Goal: Information Seeking & Learning: Find specific fact

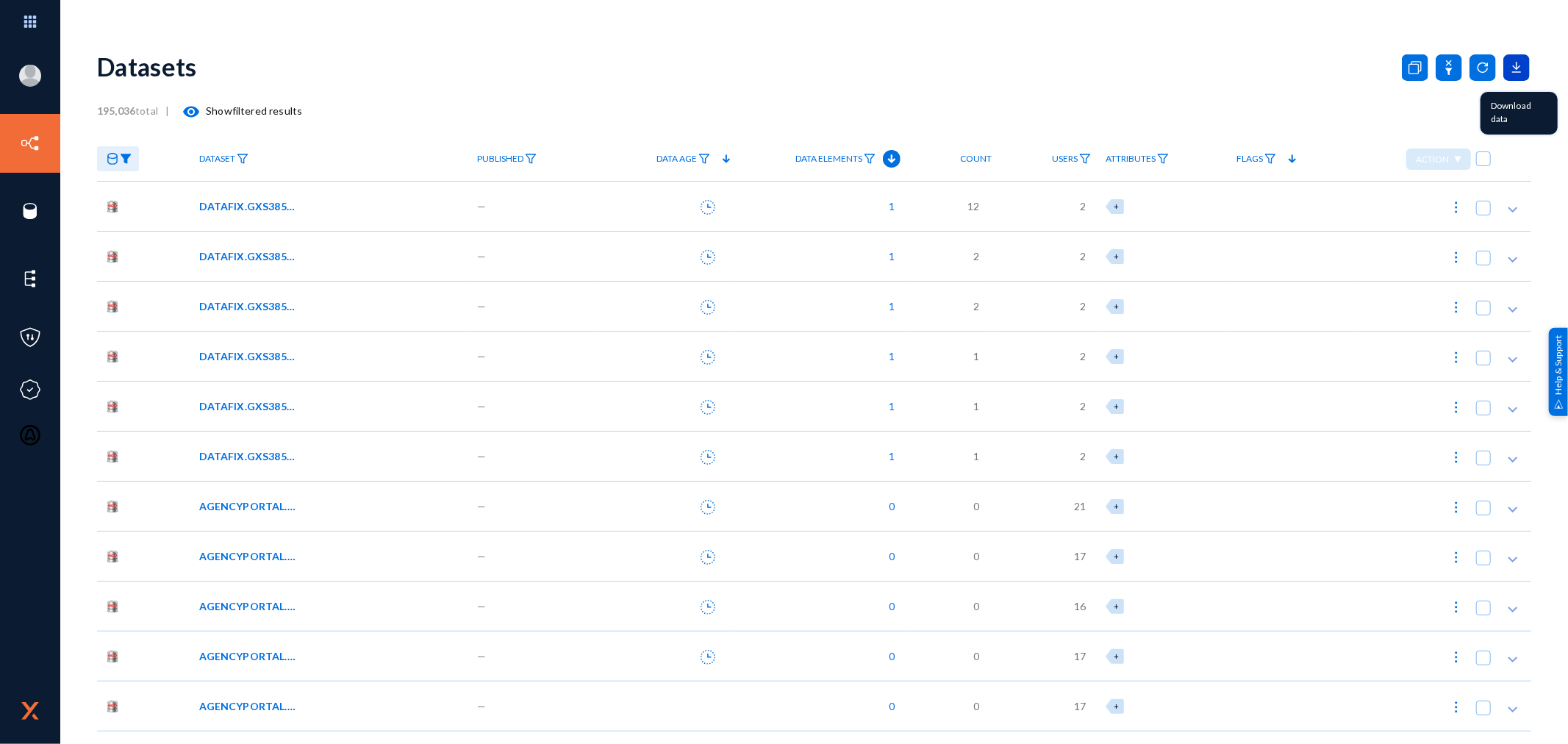
click at [1514, 68] on icon at bounding box center [1516, 67] width 26 height 26
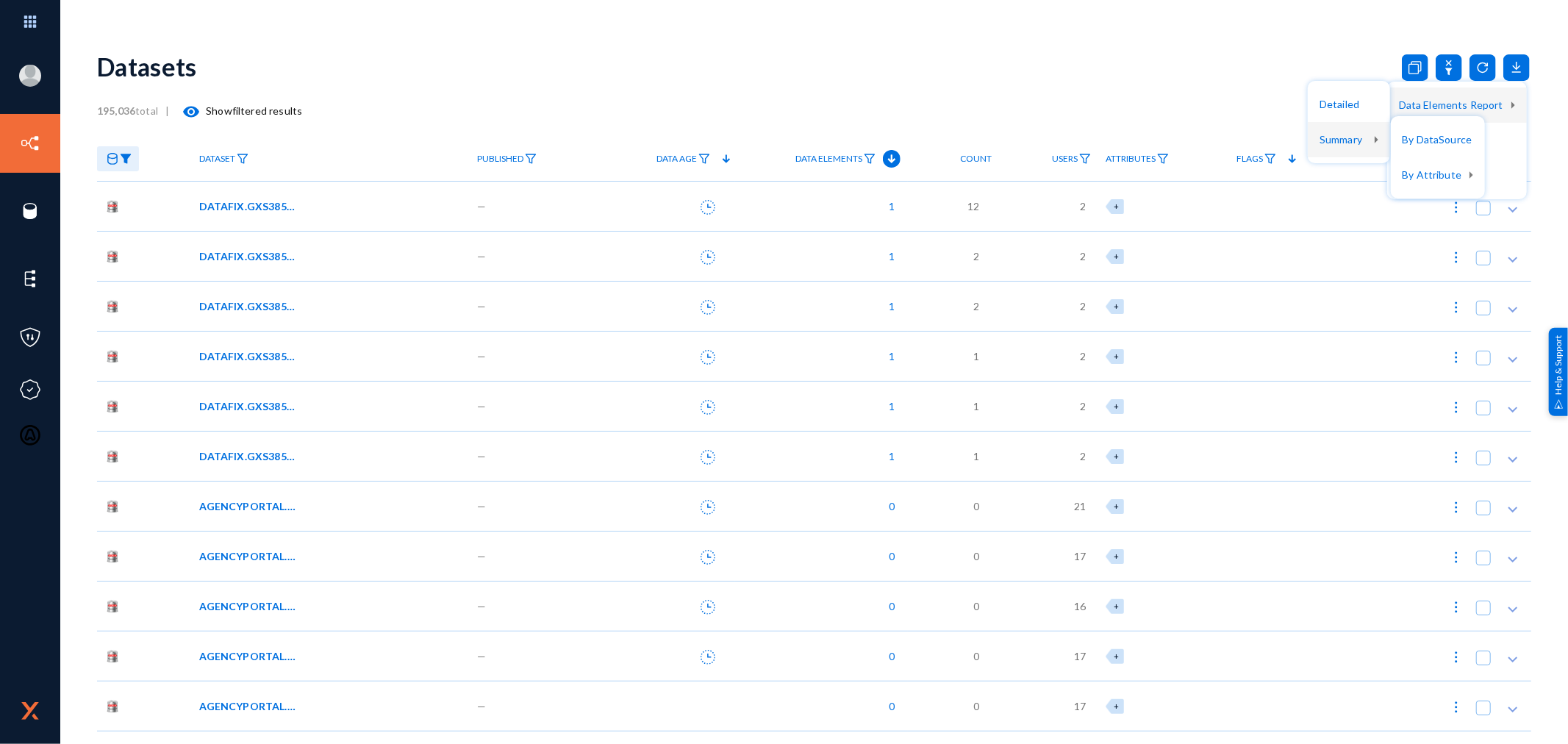
click at [312, 72] on div at bounding box center [784, 372] width 1568 height 744
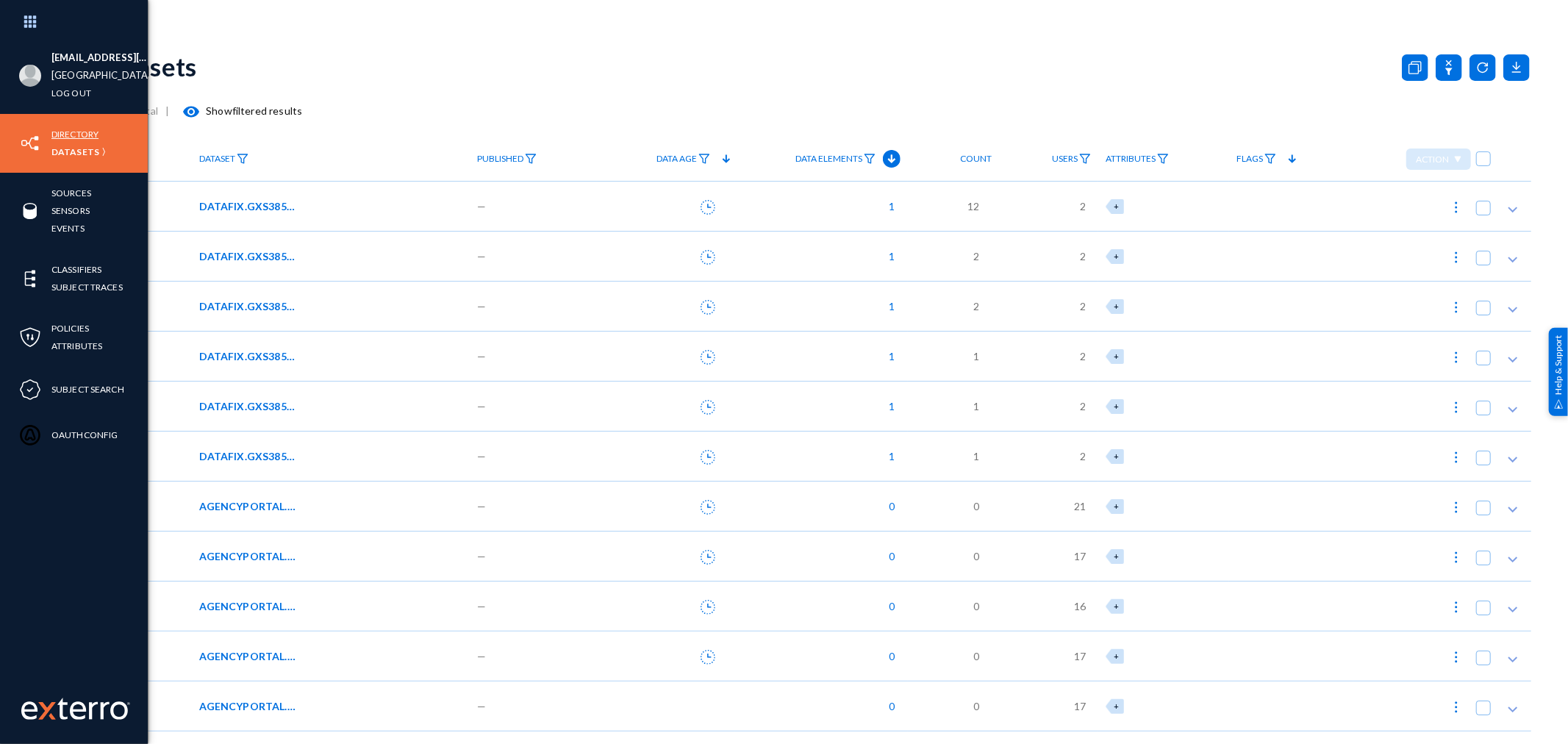
click at [57, 134] on link "Directory" at bounding box center [75, 134] width 47 height 17
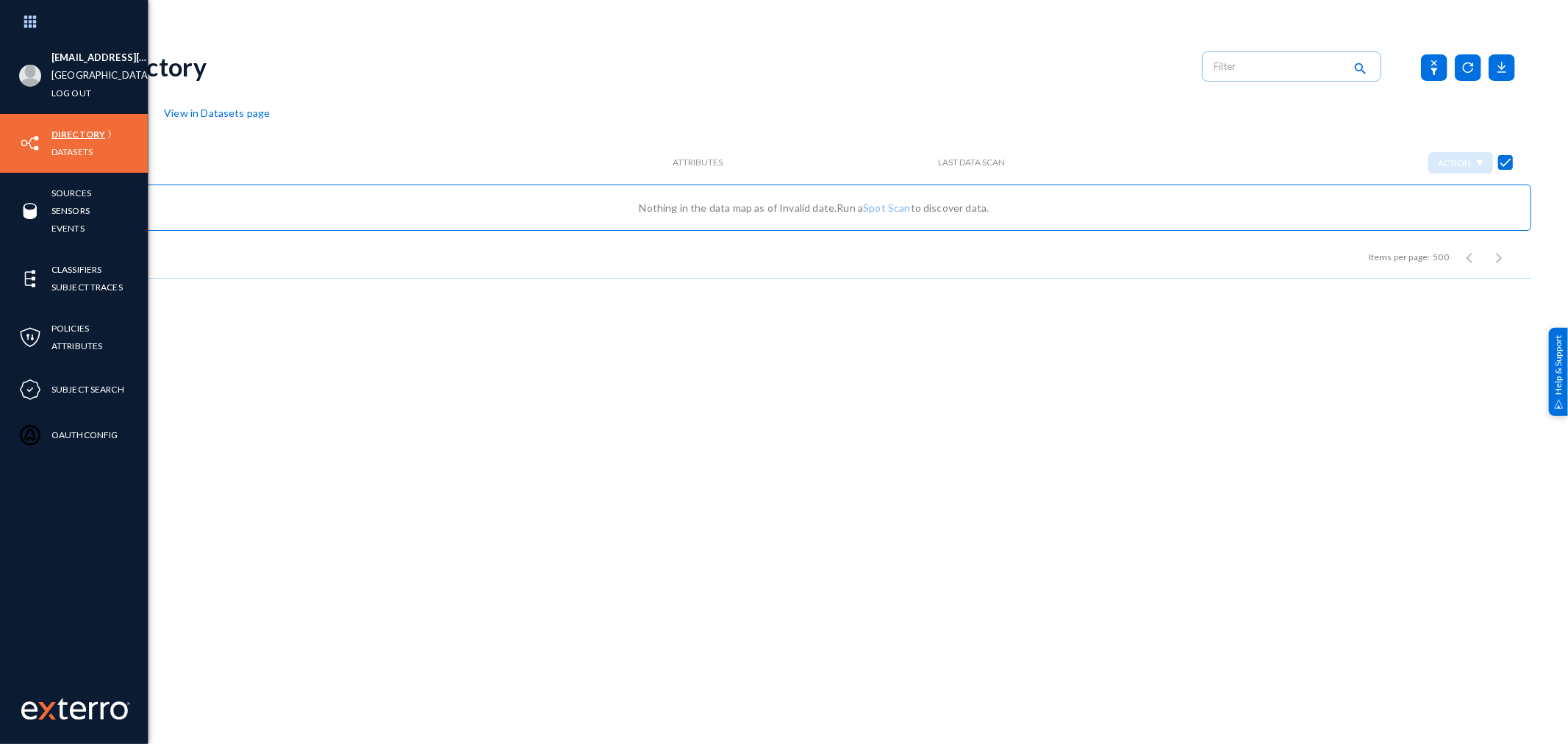
checkbox input "false"
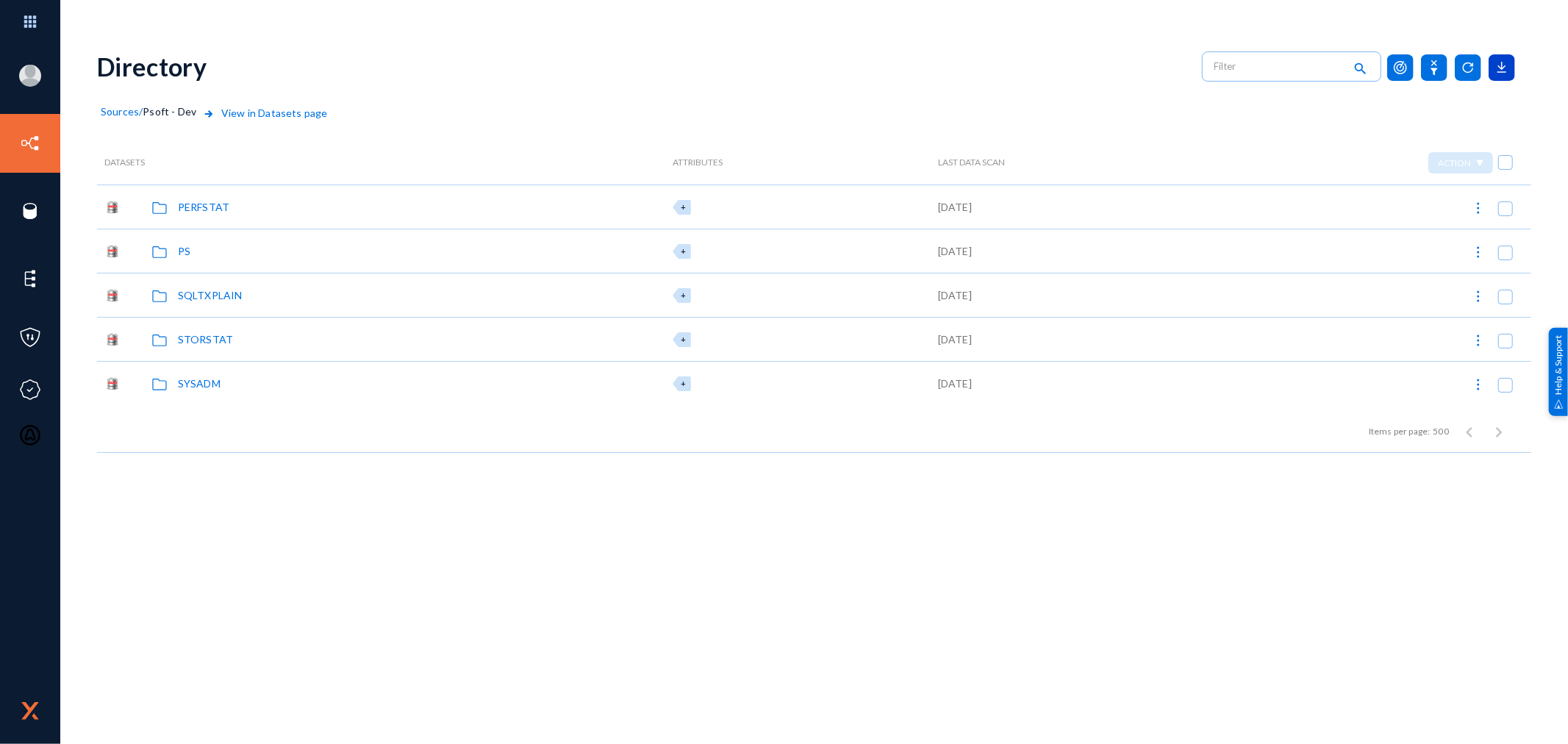
click at [1511, 69] on icon at bounding box center [1501, 67] width 26 height 26
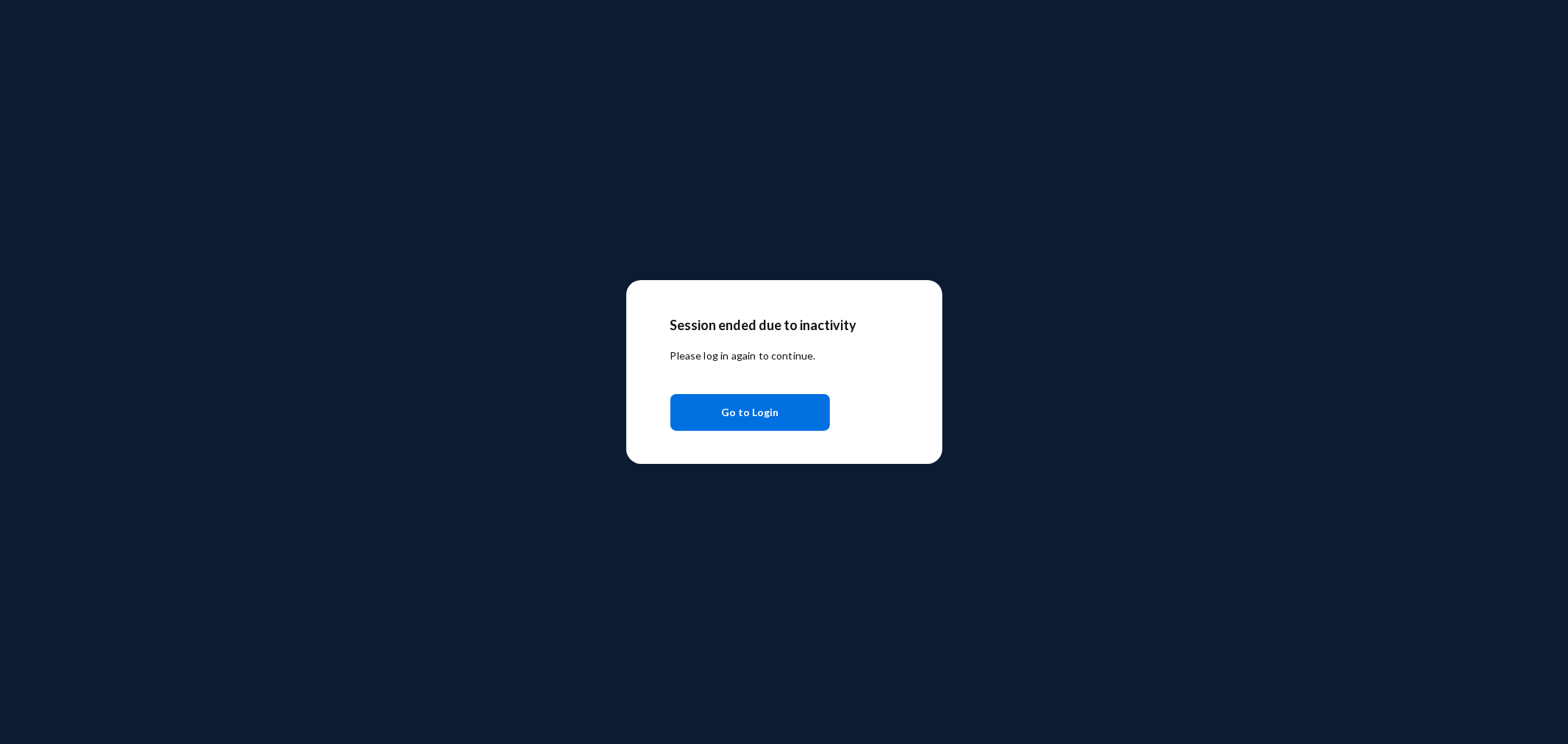
click at [738, 412] on span "Go to Login" at bounding box center [750, 412] width 57 height 26
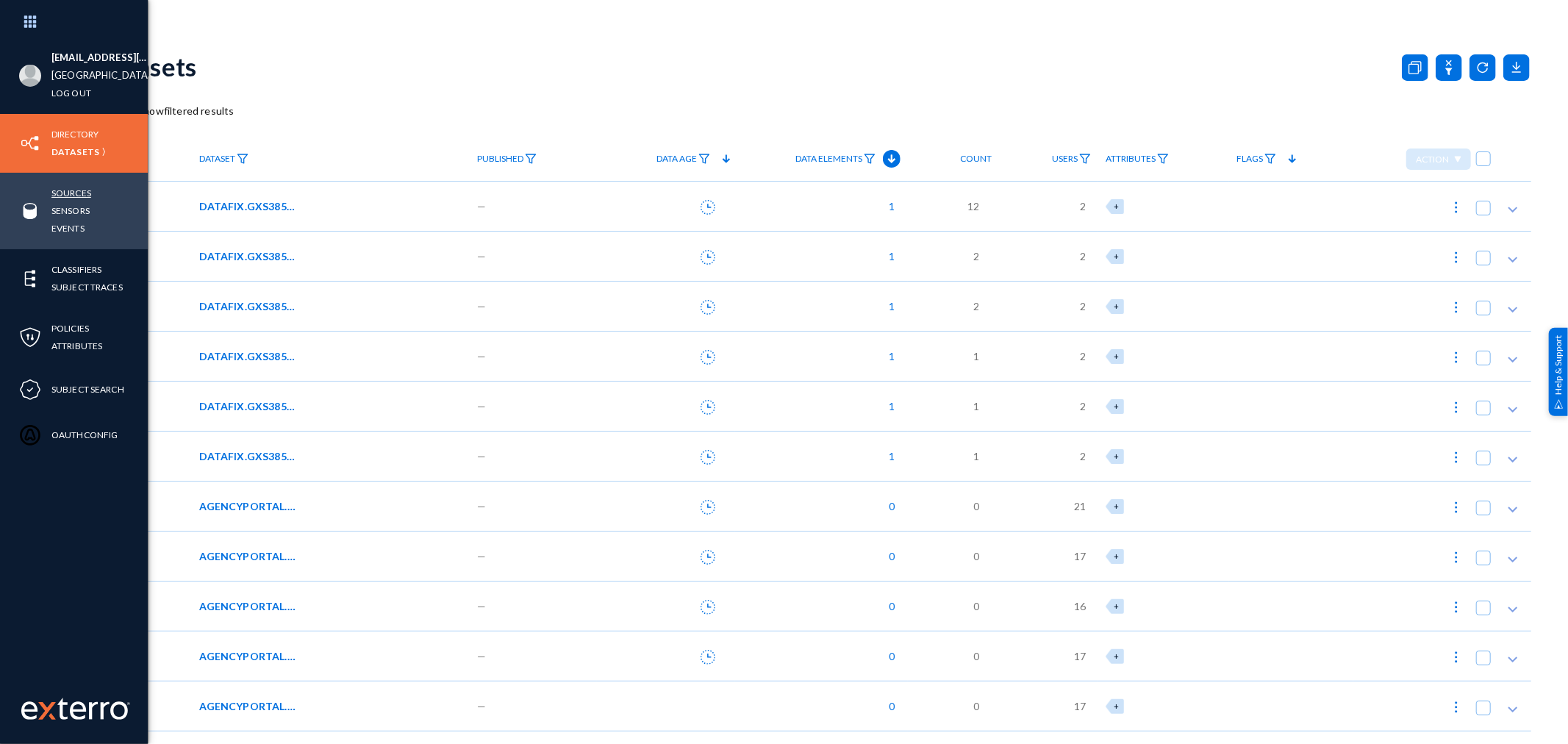
click at [62, 193] on link "Sources" at bounding box center [71, 193] width 40 height 17
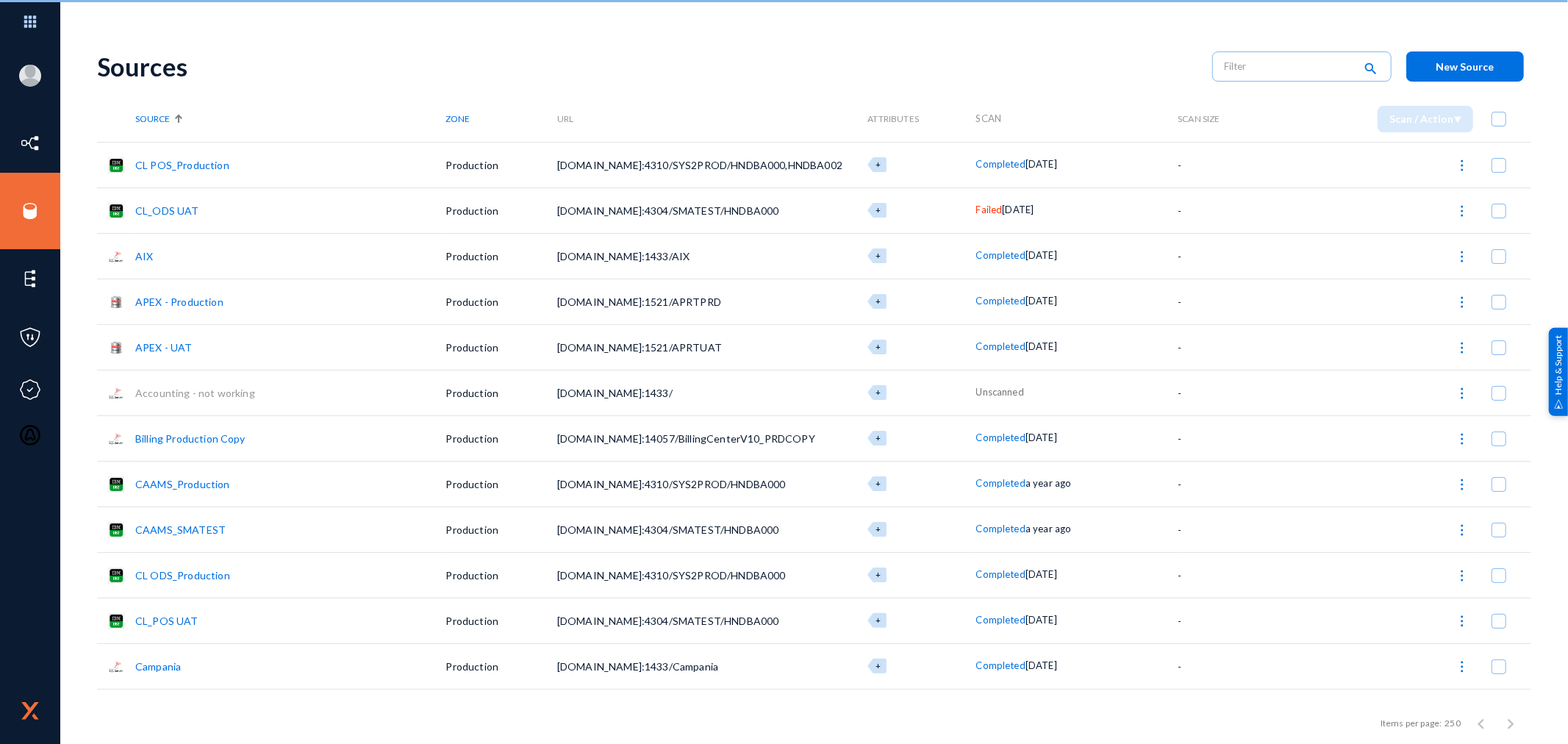
click at [523, 47] on div "Sources search New Source" at bounding box center [814, 66] width 1434 height 60
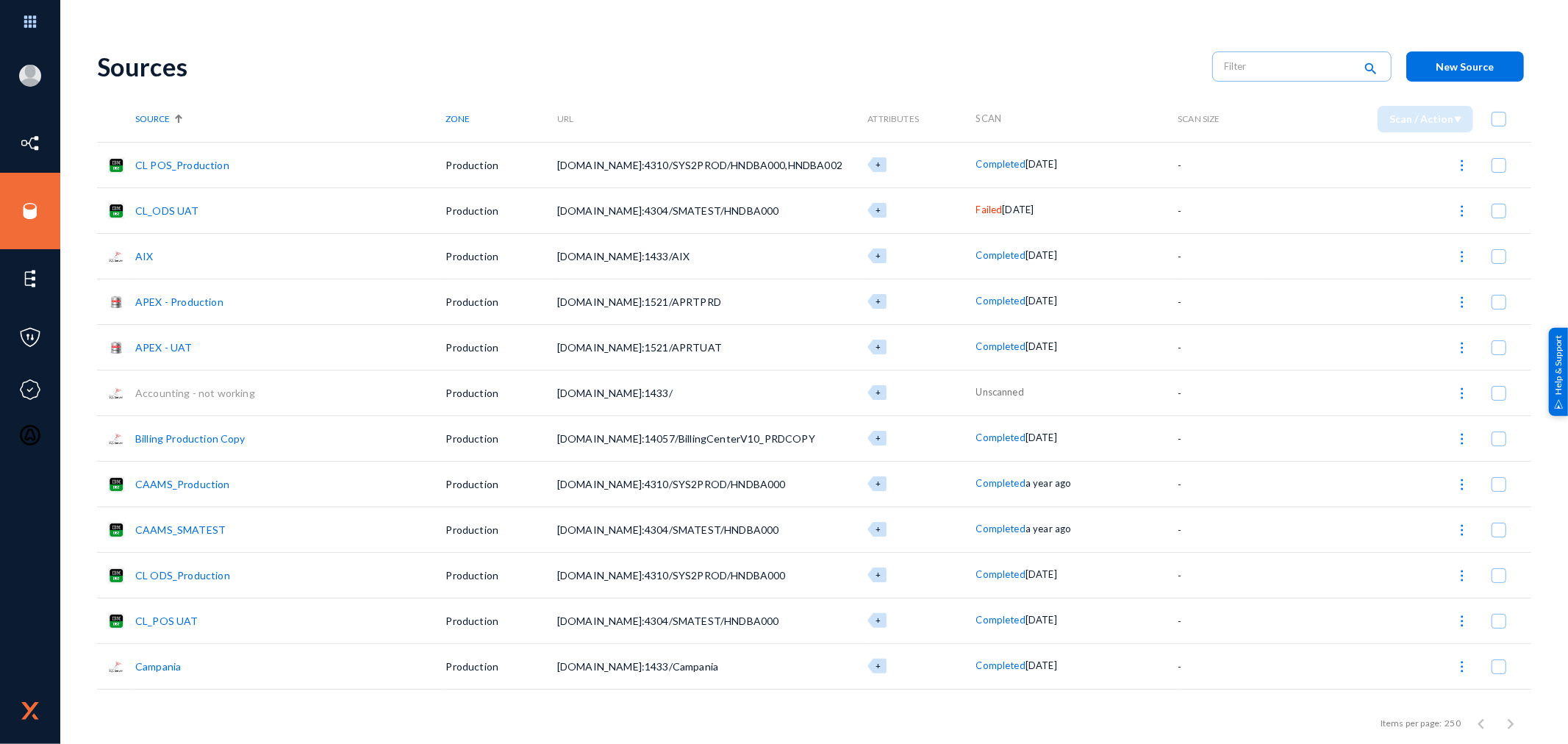
click at [401, 65] on div "Sources" at bounding box center [647, 66] width 1100 height 30
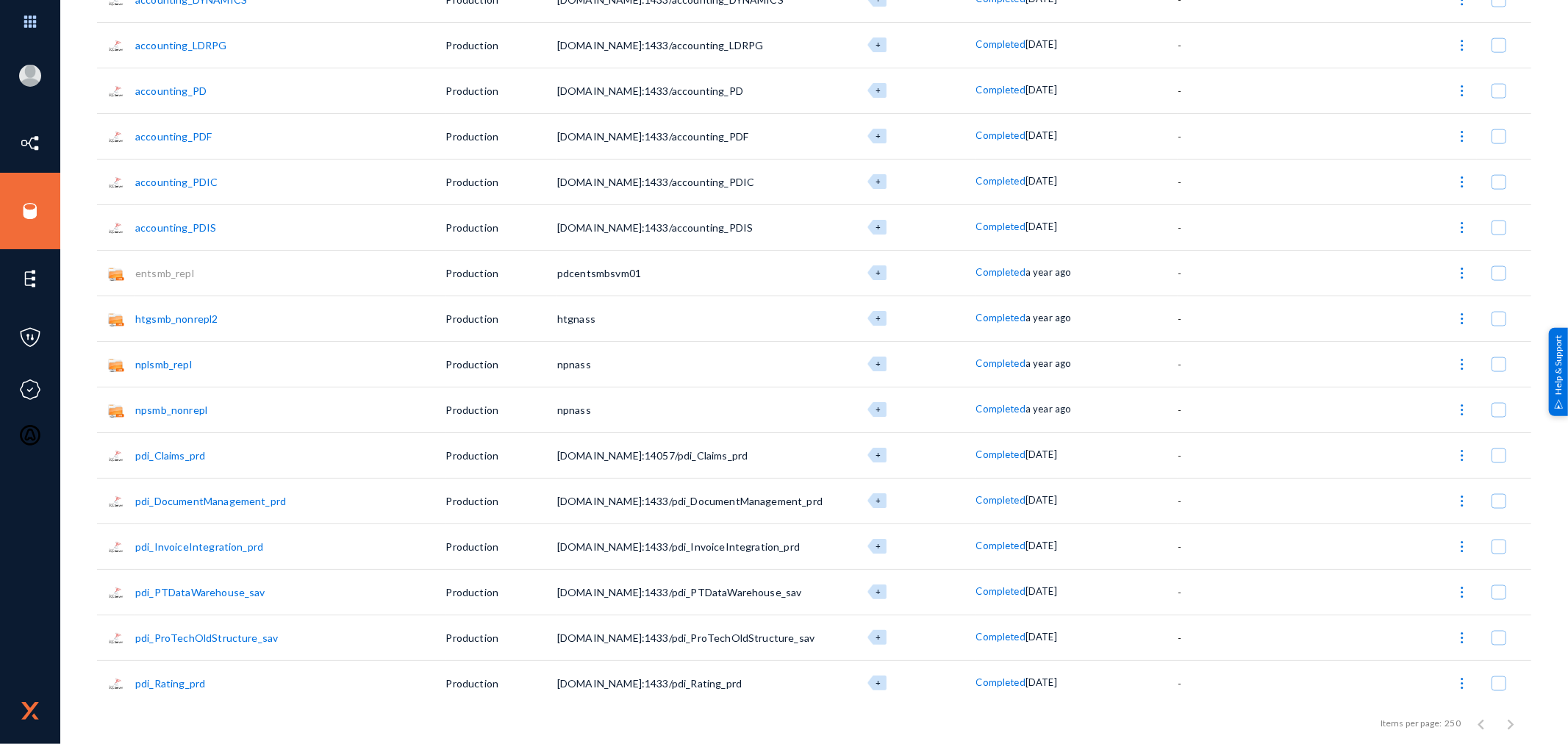
scroll to position [2083, 0]
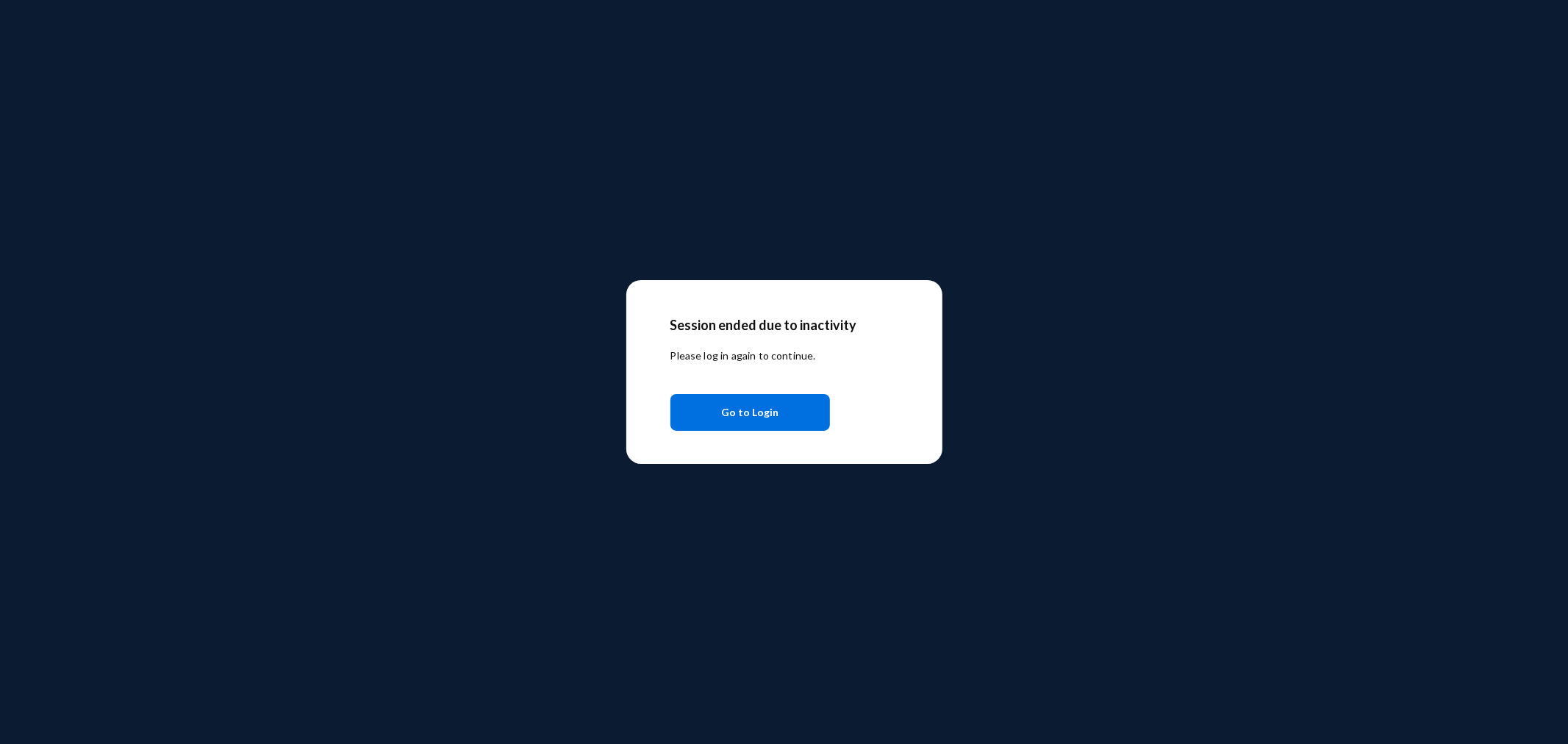
click at [721, 409] on button "Go to Login" at bounding box center [750, 412] width 159 height 37
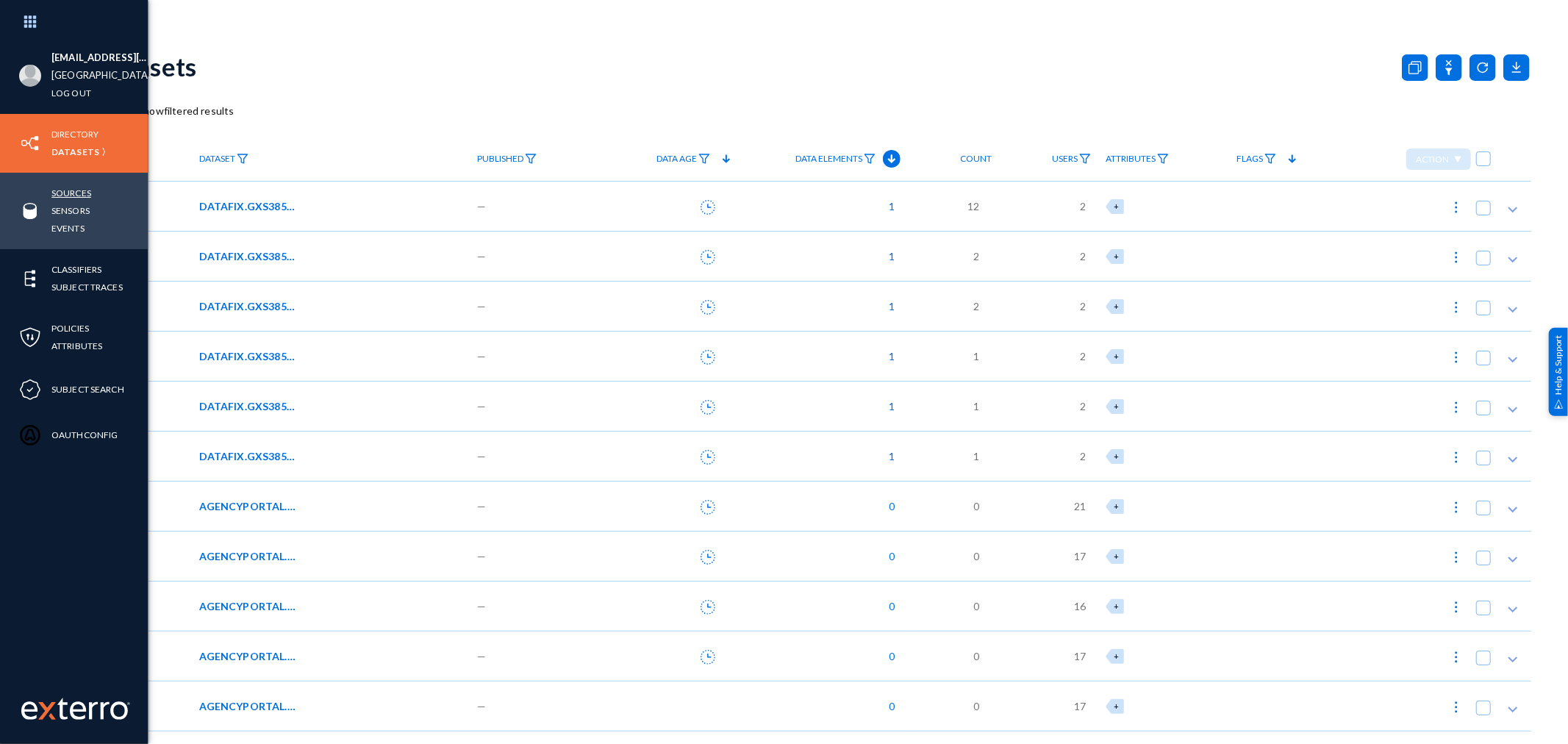
click at [67, 188] on link "Sources" at bounding box center [71, 193] width 40 height 17
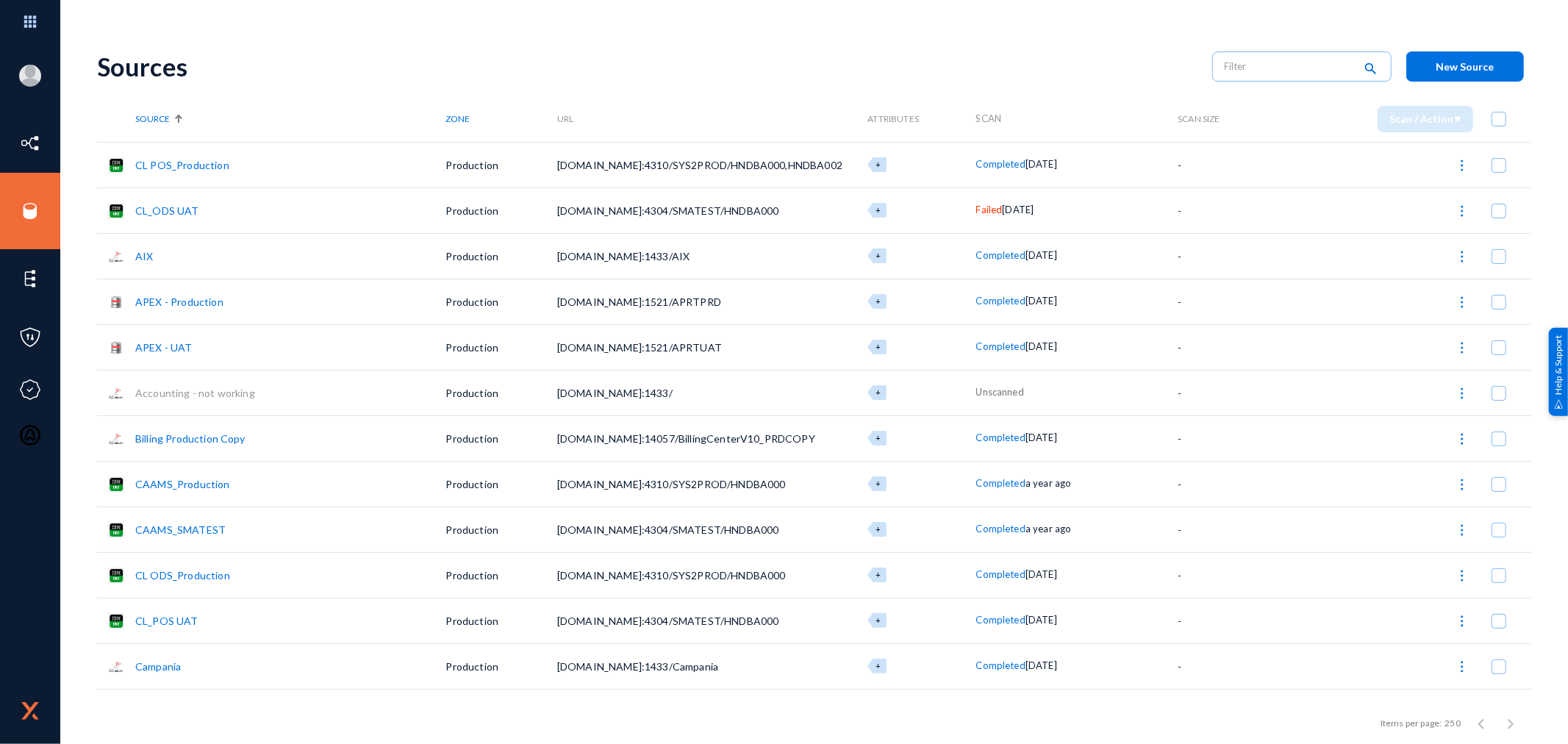
click at [431, 67] on div "Sources" at bounding box center [647, 66] width 1100 height 30
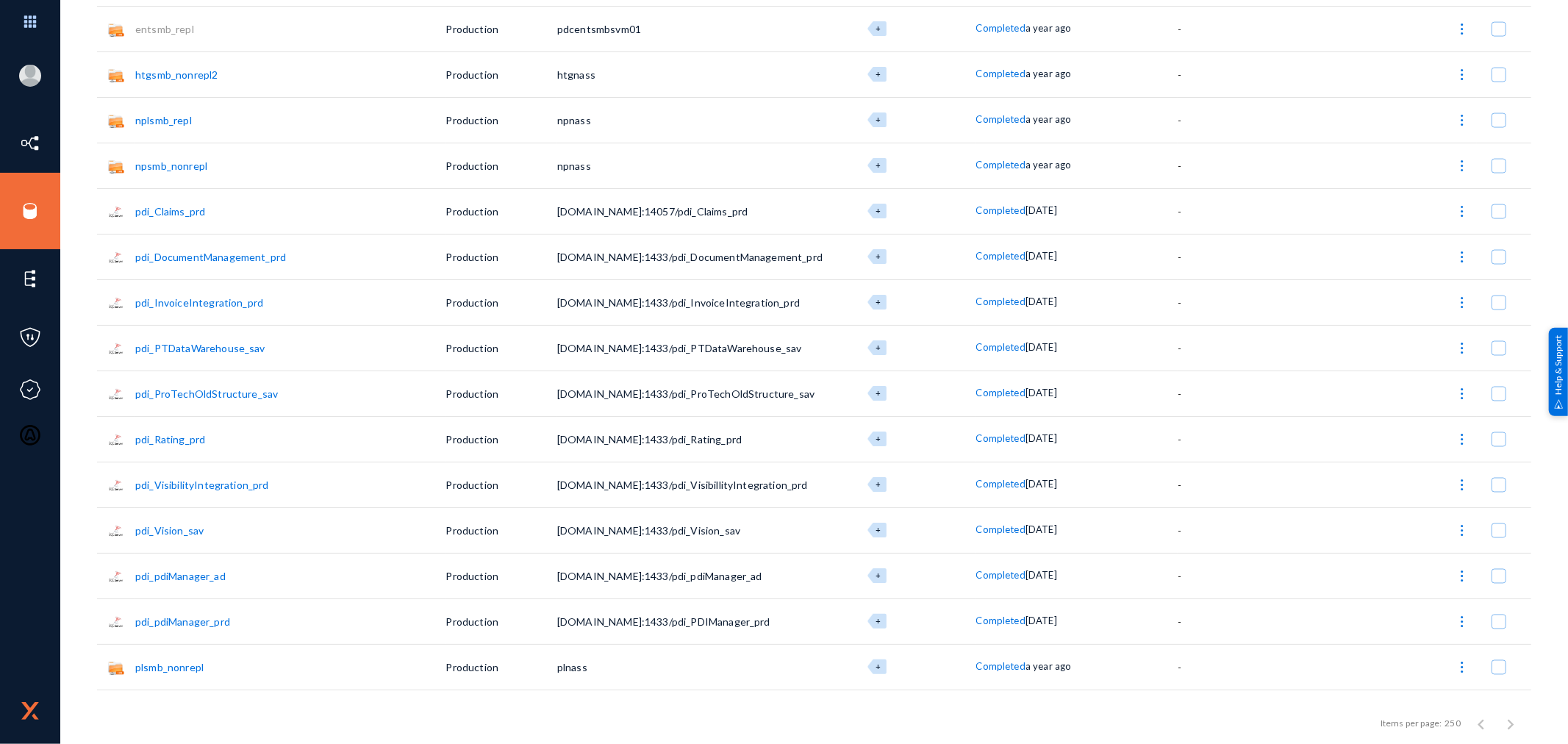
scroll to position [1960, 0]
drag, startPoint x: 237, startPoint y: 202, endPoint x: 137, endPoint y: 211, distance: 100.4
click at [137, 211] on td "pdi_Claims_prd" at bounding box center [290, 211] width 311 height 45
copy link "pdi_Claims_prd"
click at [324, 265] on td "pdi_DocumentManagement_prd" at bounding box center [290, 256] width 311 height 45
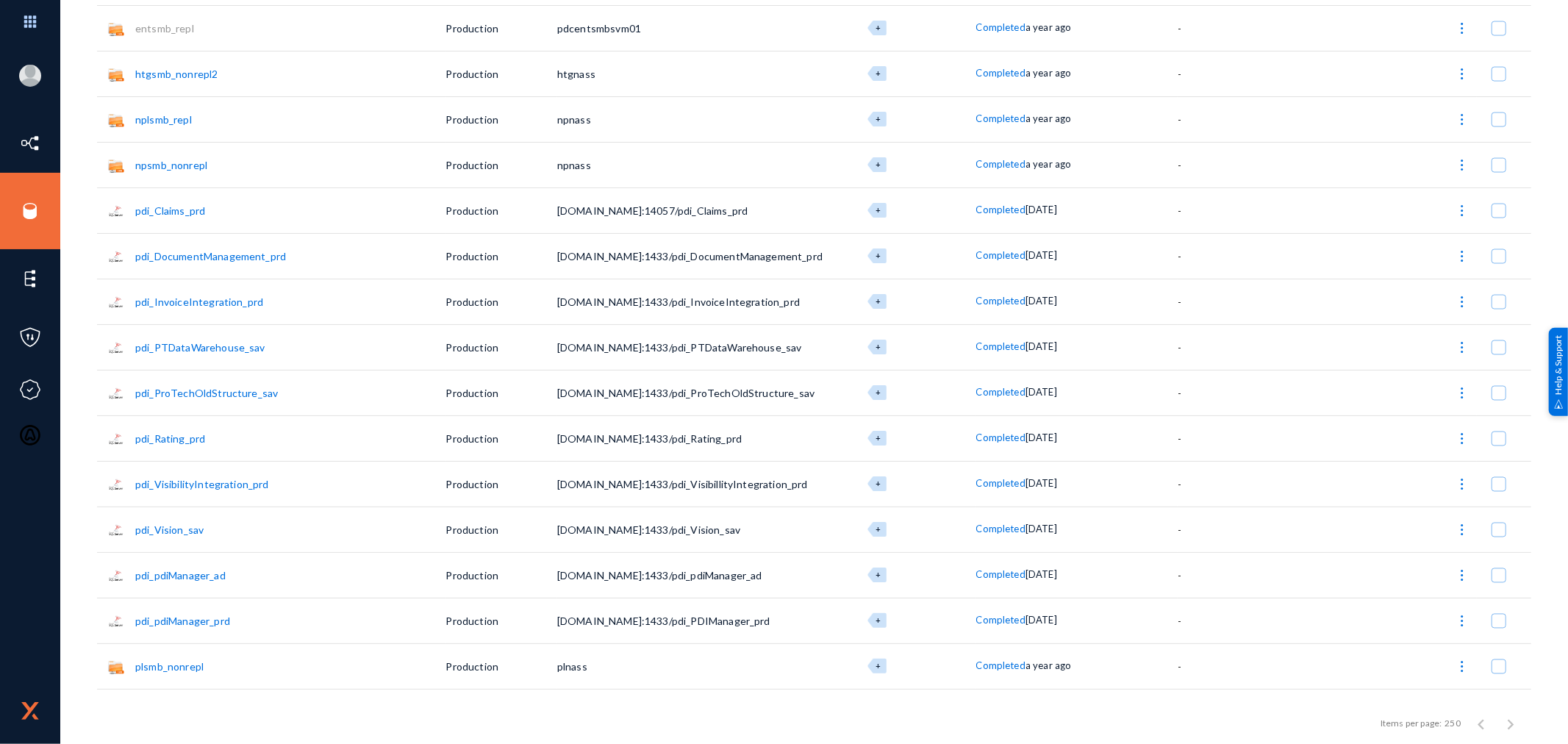
drag, startPoint x: 336, startPoint y: 251, endPoint x: 134, endPoint y: 256, distance: 202.1
click at [135, 256] on td "pdi_DocumentManagement_prd" at bounding box center [290, 256] width 311 height 45
copy link "pdi_DocumentManagement_prd"
drag, startPoint x: 290, startPoint y: 297, endPoint x: 123, endPoint y: 295, distance: 167.0
click at [123, 295] on tr "pdi_InvoiceIntegration_prd Production pspwiprsqls01a.hanover.com:1433/pdi_Invoi…" at bounding box center [814, 301] width 1434 height 45
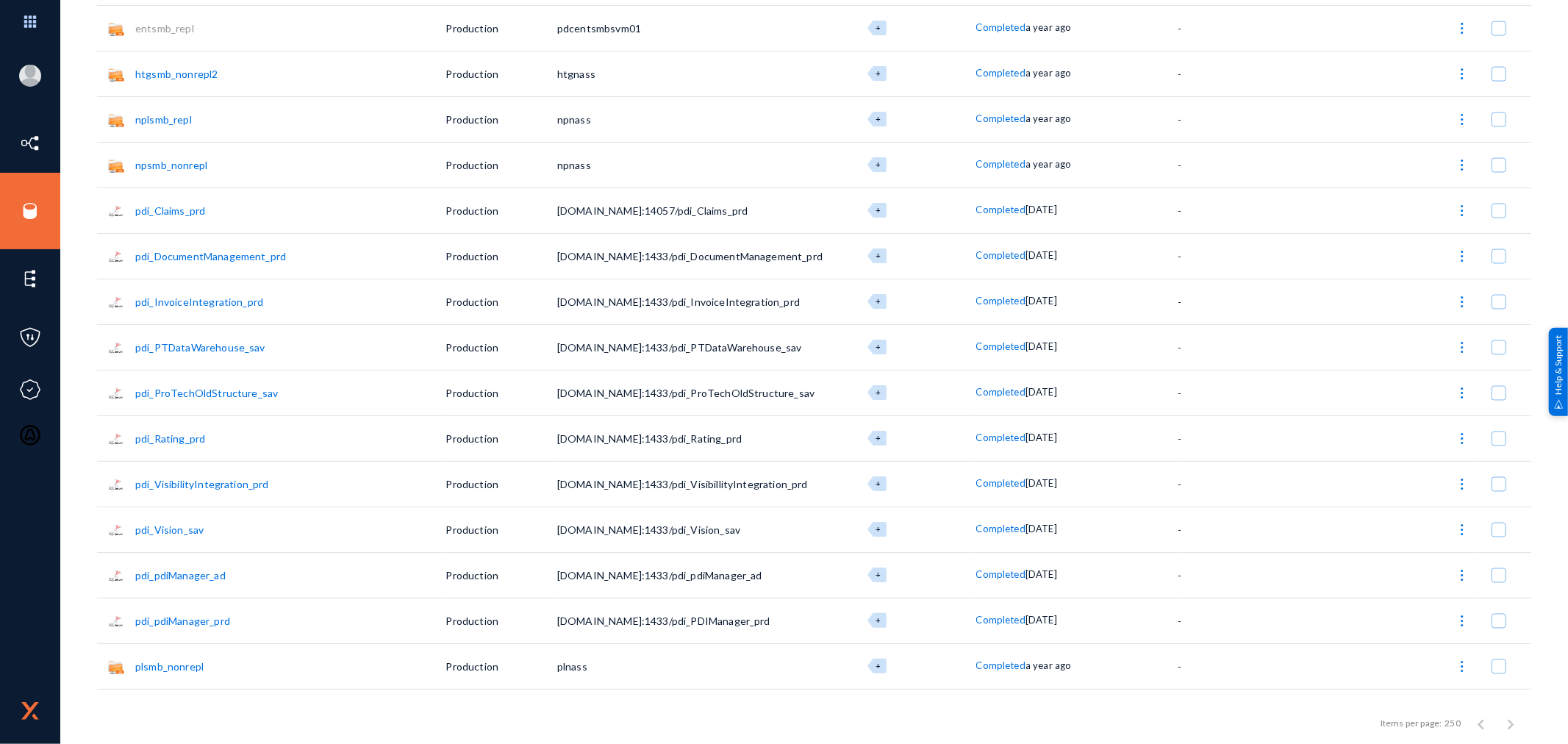
copy tr "pdi_InvoiceIntegration_prd"
drag, startPoint x: 1537, startPoint y: 403, endPoint x: 1559, endPoint y: 397, distance: 22.8
click at [1539, 403] on div "BMCGRATH@HANOVER.COM hanover Log out Directory Datasets Sources Sensors Events …" at bounding box center [784, 372] width 1568 height 744
click at [340, 304] on td "pdi_InvoiceIntegration_prd" at bounding box center [290, 301] width 311 height 45
drag, startPoint x: 284, startPoint y: 346, endPoint x: 129, endPoint y: 346, distance: 155.0
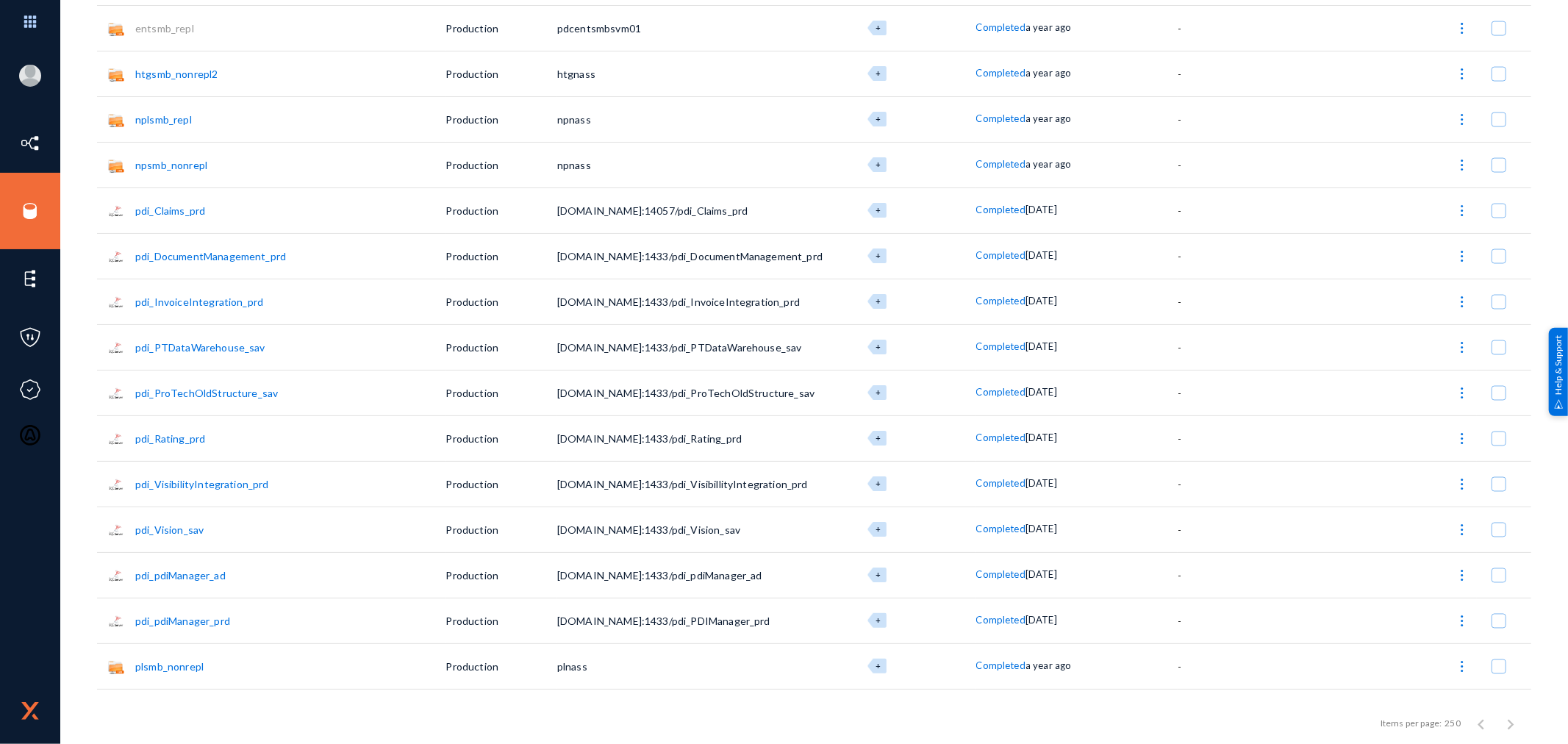
click at [129, 346] on tr "pdi_PTDataWarehouse_sav Production pspwiprsqls01a.hanover.com:1433/pdi_PTDataWa…" at bounding box center [814, 347] width 1434 height 45
copy tr "pdi_PTDataWarehouse_sav"
click at [339, 355] on td "pdi_PTDataWarehouse_sav" at bounding box center [290, 347] width 311 height 45
drag, startPoint x: 316, startPoint y: 395, endPoint x: 132, endPoint y: 391, distance: 184.0
click at [132, 391] on tr "pdi_ProTechOldStructure_sav Production pspwiprsqls01a.hanover.com:1433/pdi_ProT…" at bounding box center [814, 392] width 1434 height 45
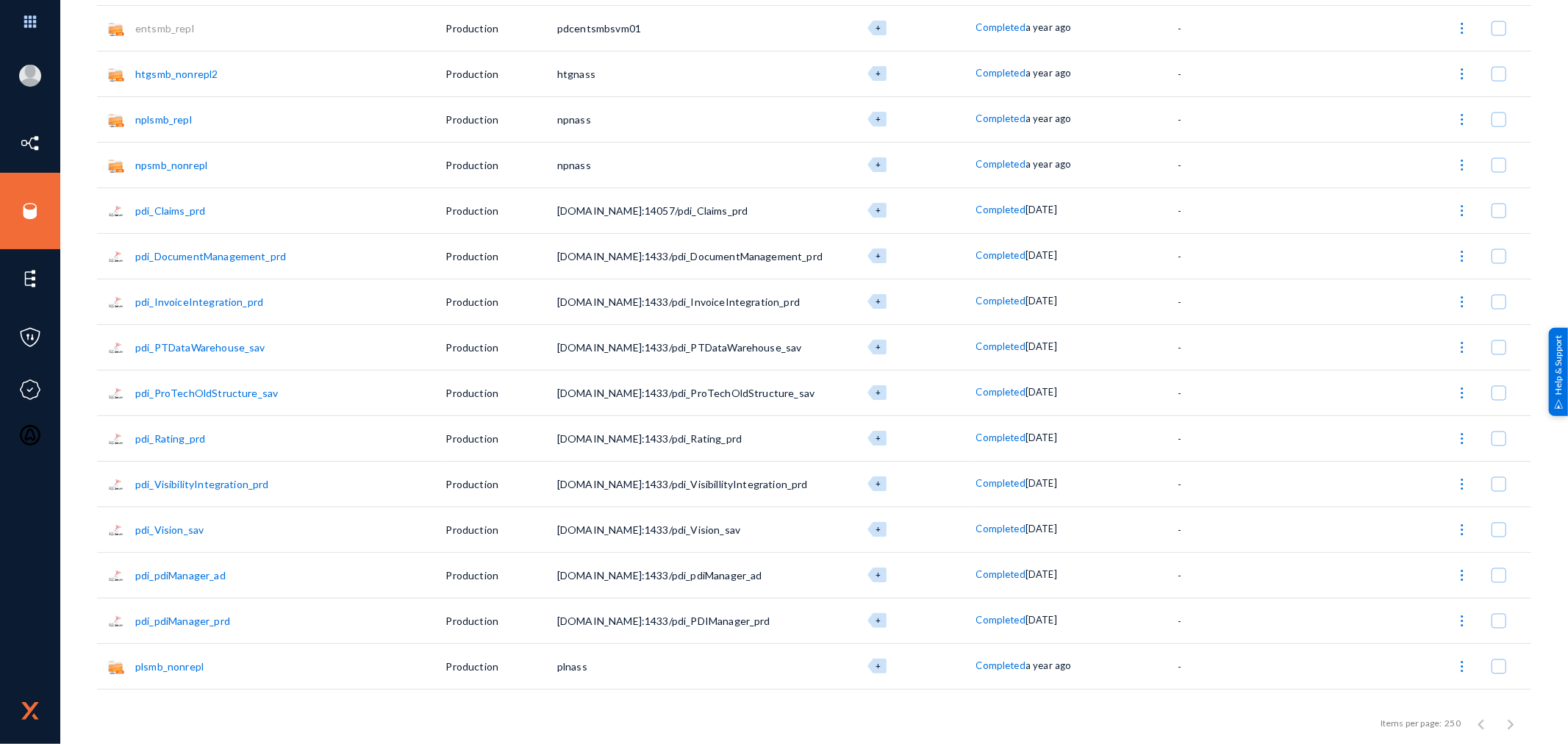
copy tr "pdi_ProTechOldStructure_sav"
drag, startPoint x: 248, startPoint y: 429, endPoint x: 112, endPoint y: 432, distance: 136.0
click at [112, 432] on tr "pdi_Rating_prd Production pspwiprsqls01a.hanover.com:1433/pdi_Rating_prd + Comp…" at bounding box center [814, 438] width 1434 height 45
click at [292, 445] on td "pdi_Rating_prd" at bounding box center [290, 438] width 311 height 45
drag, startPoint x: 186, startPoint y: 432, endPoint x: 137, endPoint y: 436, distance: 49.2
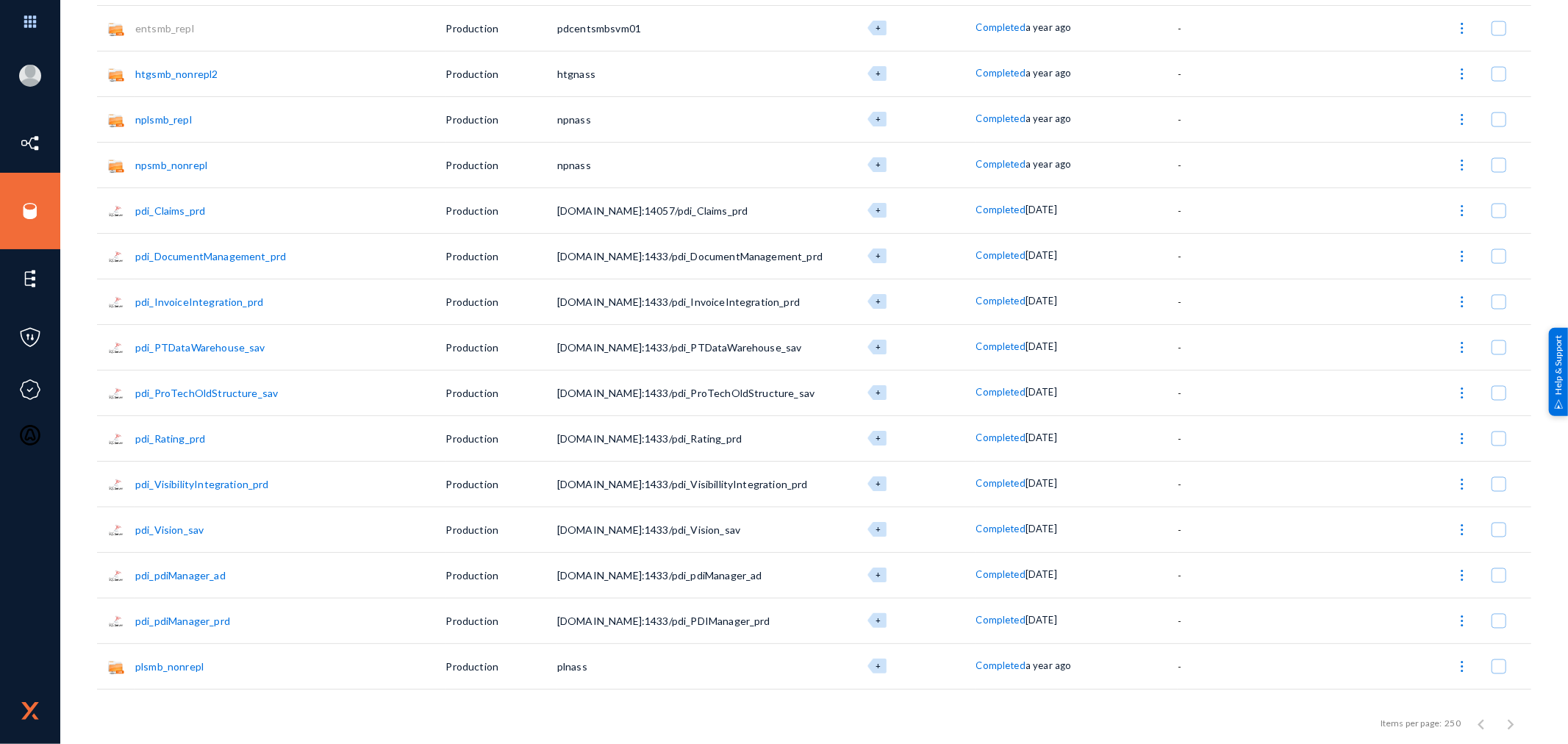
click at [137, 436] on td "pdi_Rating_prd" at bounding box center [290, 438] width 311 height 45
copy link "pdi_Rating_prd"
drag, startPoint x: 309, startPoint y: 479, endPoint x: 129, endPoint y: 488, distance: 180.2
click at [129, 488] on tr "pdi_VisibilityIntegration_prd Production pspwiprsqls01a.hanover.com:1433/pdi_Vi…" at bounding box center [814, 484] width 1434 height 45
copy tr "pdi_VisibilityIntegration_prd"
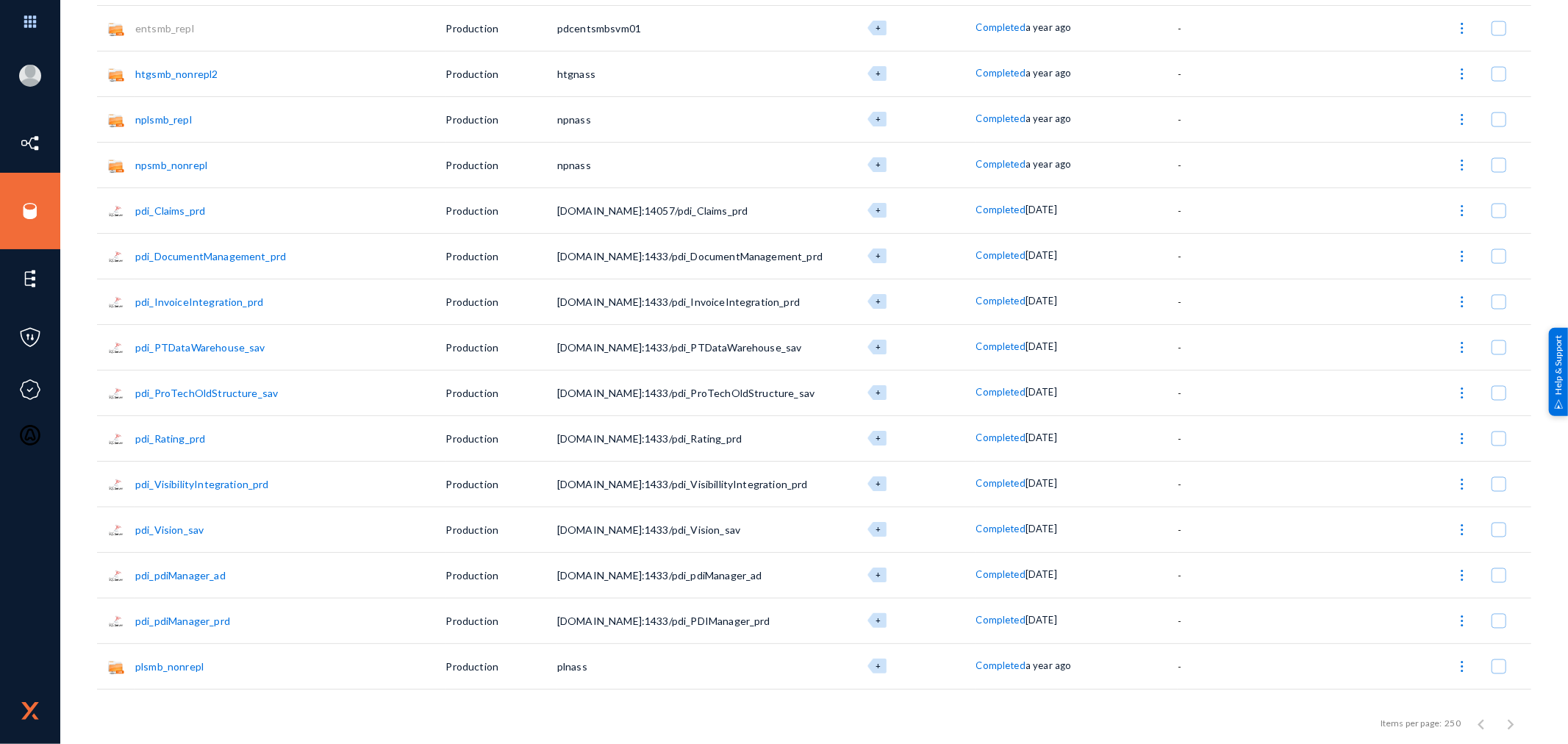
click at [292, 517] on td "pdi_Vision_sav" at bounding box center [290, 529] width 311 height 45
drag, startPoint x: 203, startPoint y: 524, endPoint x: 122, endPoint y: 524, distance: 81.0
click at [122, 524] on tr "pdi_Vision_sav Production pspwiprsqls01a.hanover.com:1433/pdi_Vision_sav + Comp…" at bounding box center [814, 529] width 1434 height 45
copy tr "pdi_Vision_sav"
click at [260, 561] on td "pdi_pdiManager_ad" at bounding box center [290, 575] width 311 height 45
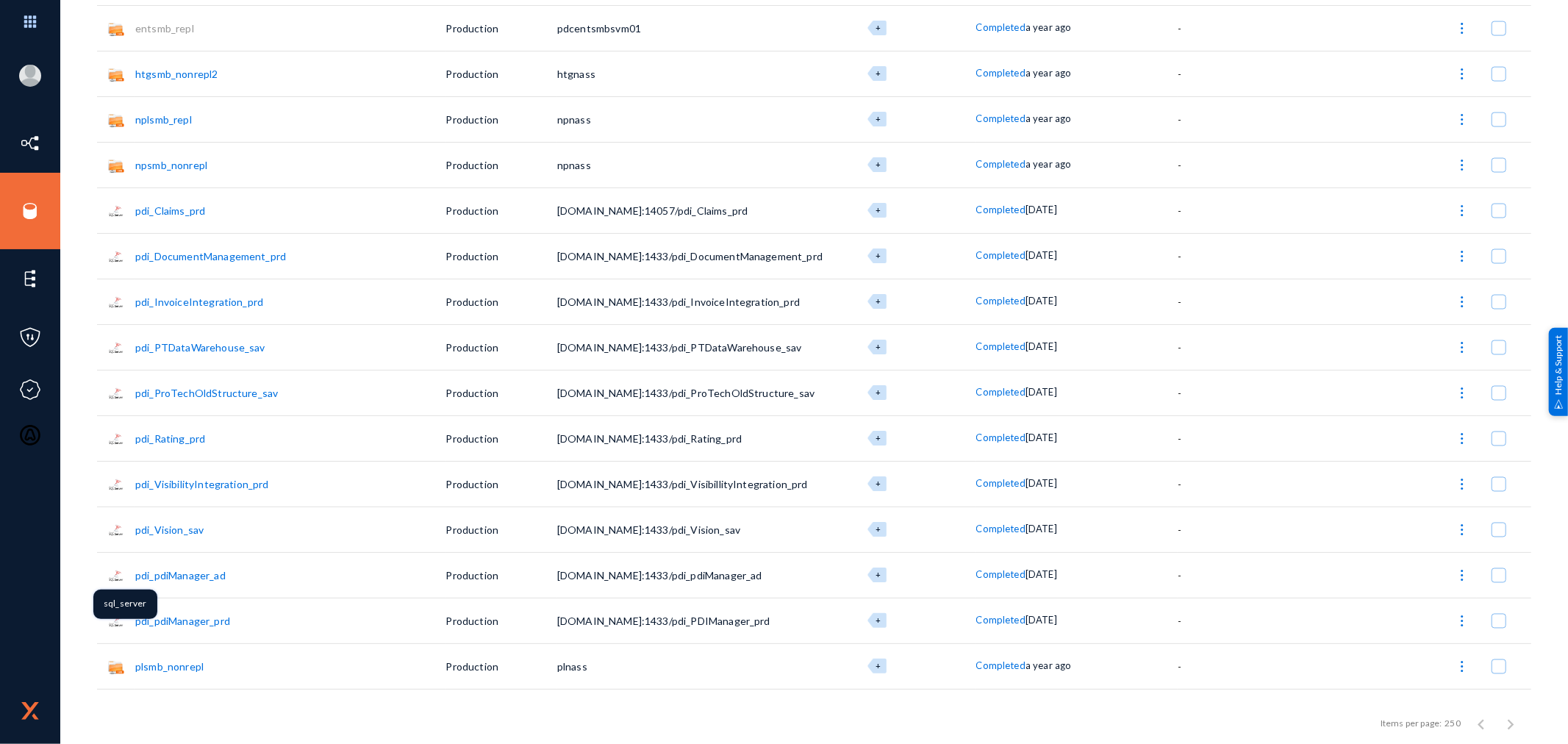
drag, startPoint x: 263, startPoint y: 571, endPoint x: 112, endPoint y: 580, distance: 151.3
click at [112, 580] on body "BMCGRATH@HANOVER.COM hanover Log out Directory Datasets Sources Sensors Events …" at bounding box center [784, 372] width 1568 height 744
click at [279, 575] on td "pdi_pdiManager_ad" at bounding box center [290, 575] width 311 height 45
drag, startPoint x: 284, startPoint y: 571, endPoint x: 124, endPoint y: 570, distance: 160.0
click at [124, 570] on tr "pdi_pdiManager_ad Production pspwiprsqls01a.hanover.com:1433/pdi_pdiManager_ad …" at bounding box center [814, 575] width 1434 height 45
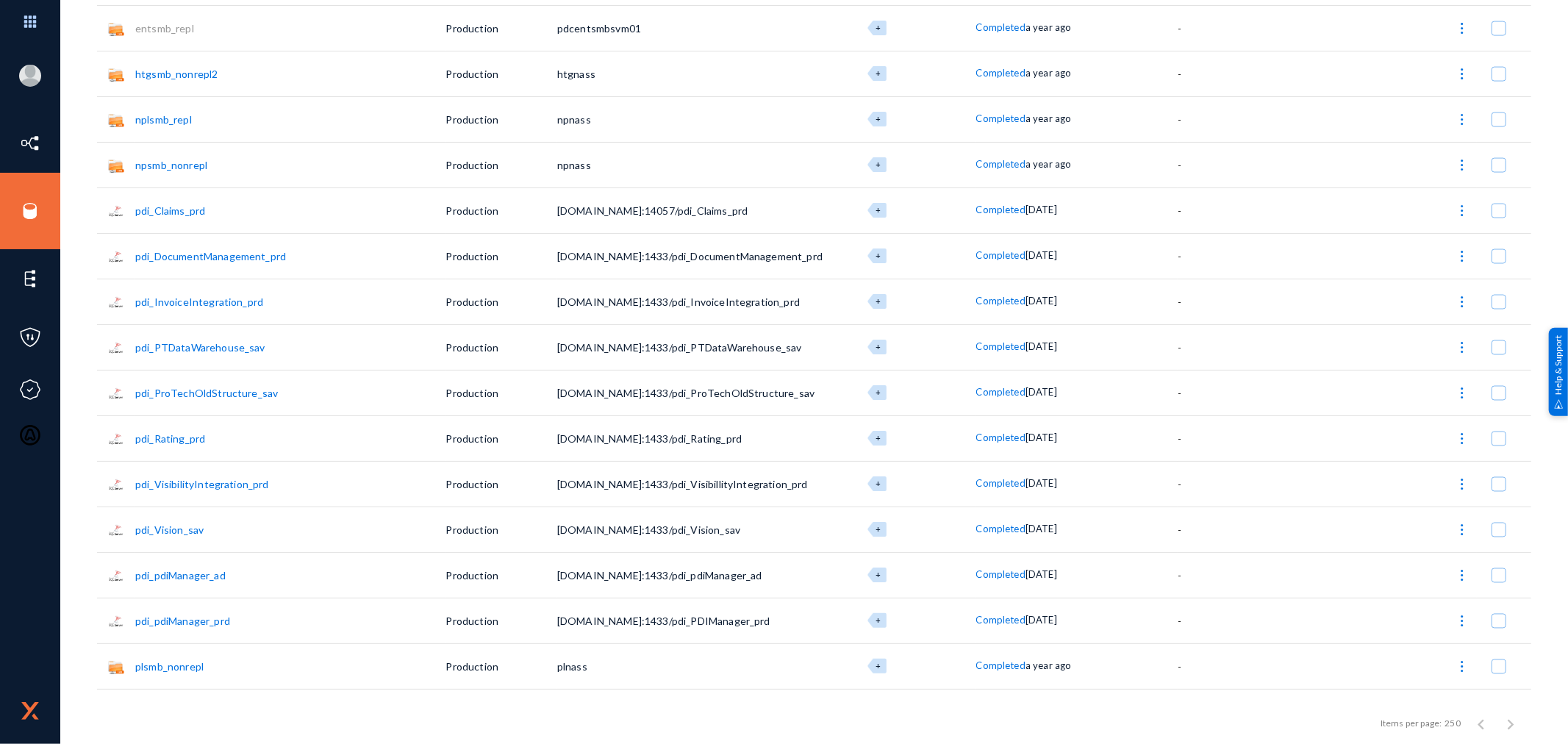
copy tr "pdi_pdiManager_ad"
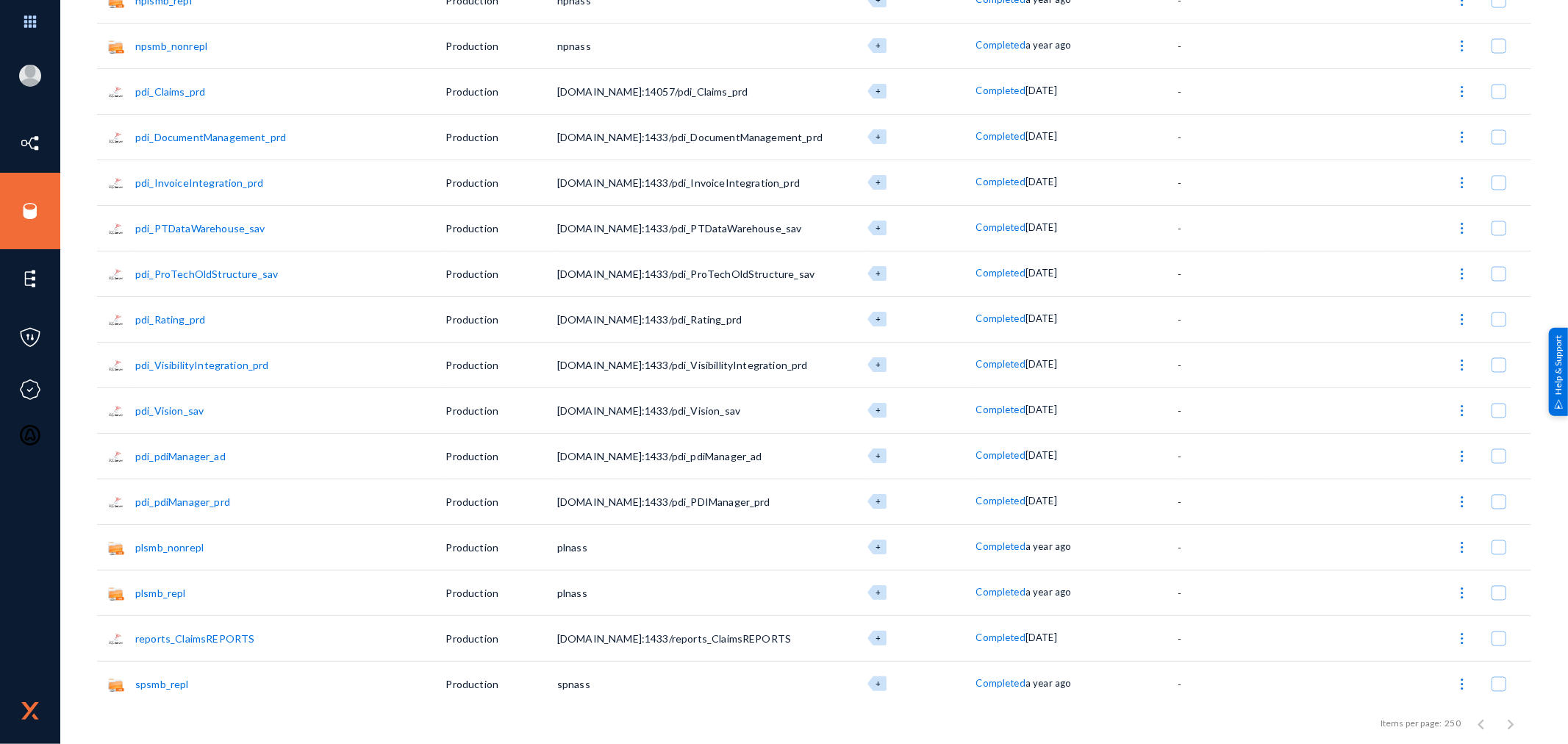
scroll to position [2083, 0]
drag, startPoint x: 290, startPoint y: 493, endPoint x: 134, endPoint y: 495, distance: 156.0
click at [135, 495] on td "pdi_pdiManager_prd" at bounding box center [290, 498] width 311 height 45
copy link "pdi_pdiManager_prd"
drag, startPoint x: 299, startPoint y: 632, endPoint x: 137, endPoint y: 632, distance: 162.0
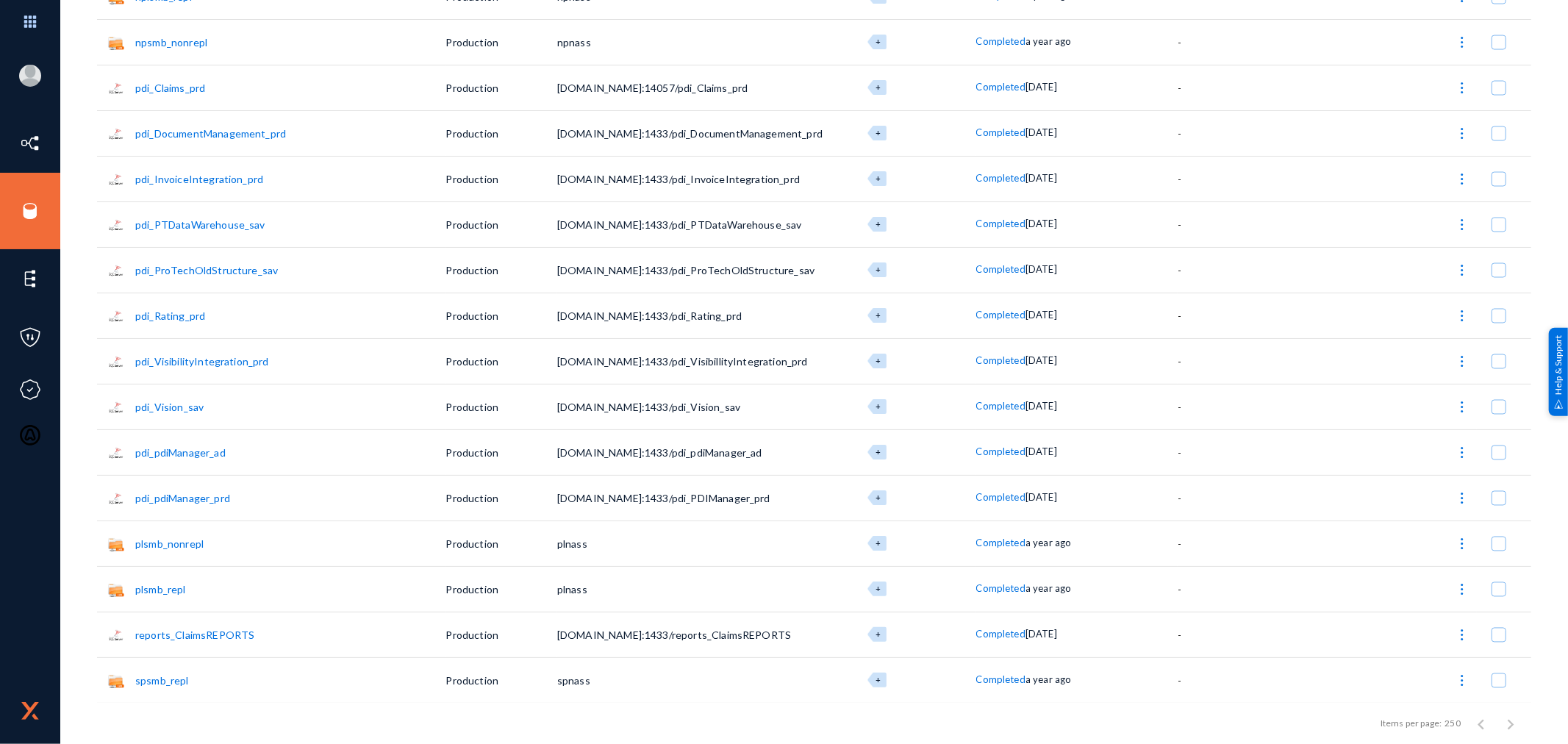
click at [137, 632] on td "reports_ClaimsREPORTS" at bounding box center [290, 635] width 311 height 45
click at [367, 644] on td "reports_ClaimsREPORTS" at bounding box center [290, 635] width 311 height 45
drag, startPoint x: 355, startPoint y: 628, endPoint x: 109, endPoint y: 626, distance: 246.0
click at [109, 626] on tr "reports_ClaimsREPORTS Production pspwiprsqls01a.hanover.com:1433/reports_Claims…" at bounding box center [814, 635] width 1434 height 45
click at [318, 623] on td "reports_ClaimsREPORTS" at bounding box center [290, 635] width 311 height 45
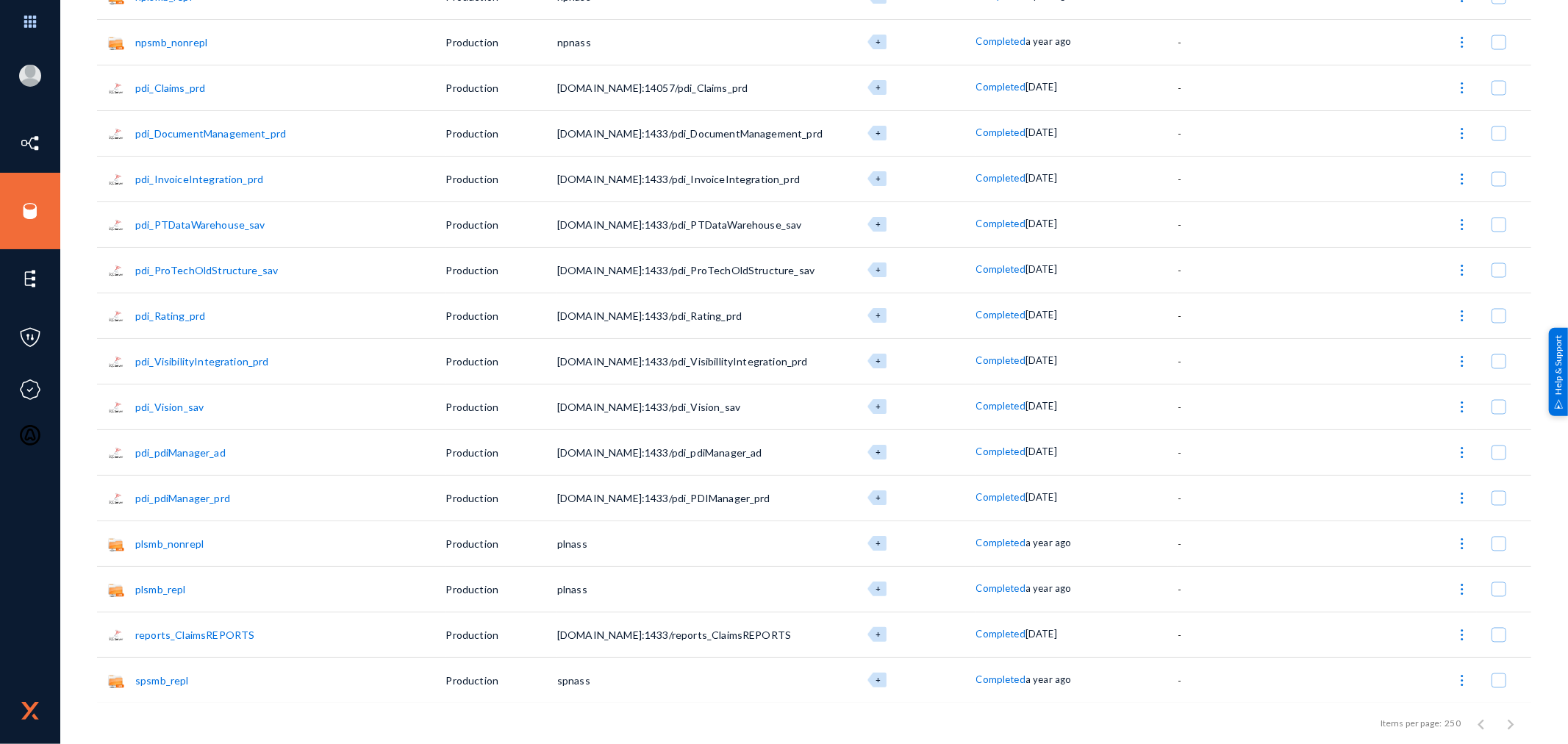
drag, startPoint x: 305, startPoint y: 631, endPoint x: 135, endPoint y: 629, distance: 170.0
click at [135, 629] on td "reports_ClaimsREPORTS" at bounding box center [290, 635] width 311 height 45
